Goal: Find specific page/section

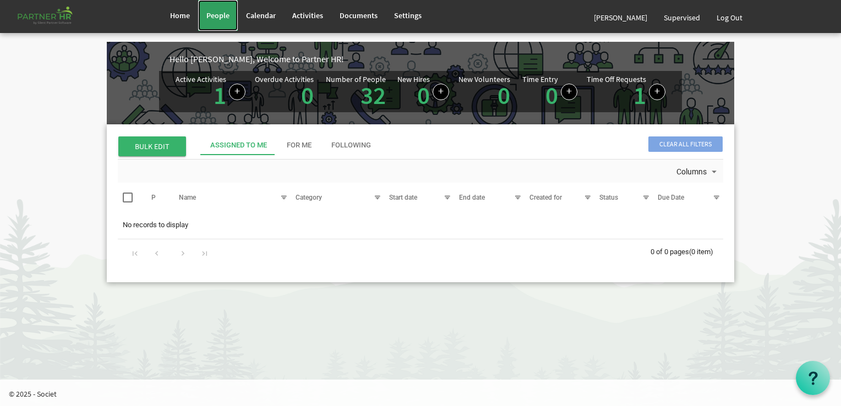
click at [222, 12] on span "People" at bounding box center [217, 15] width 23 height 10
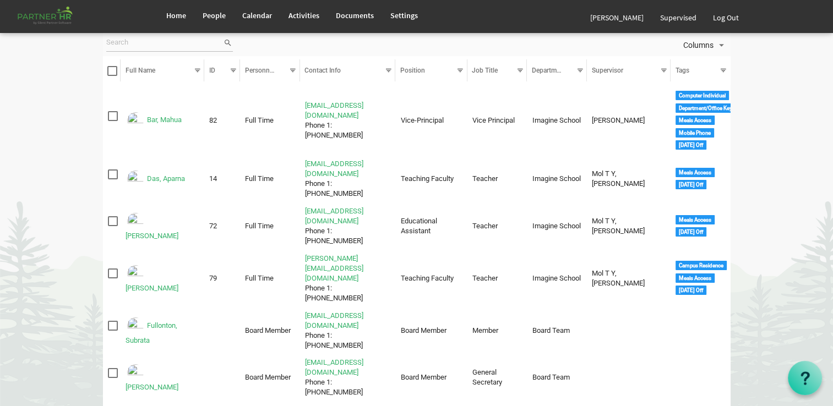
scroll to position [75, 0]
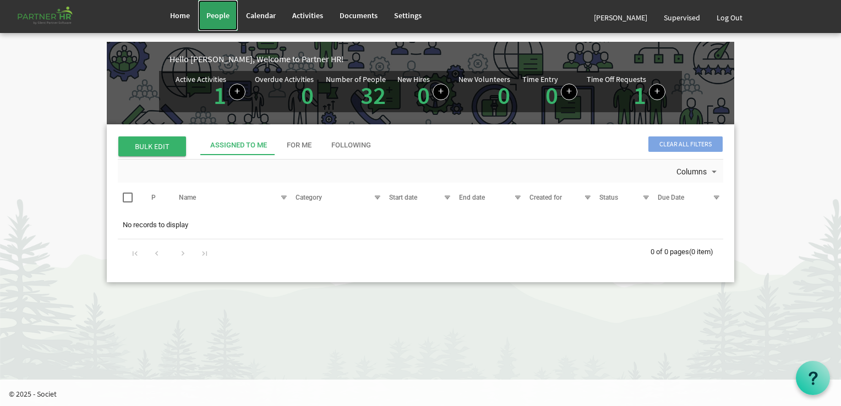
click at [215, 14] on span "People" at bounding box center [217, 15] width 23 height 10
